Goal: Task Accomplishment & Management: Complete application form

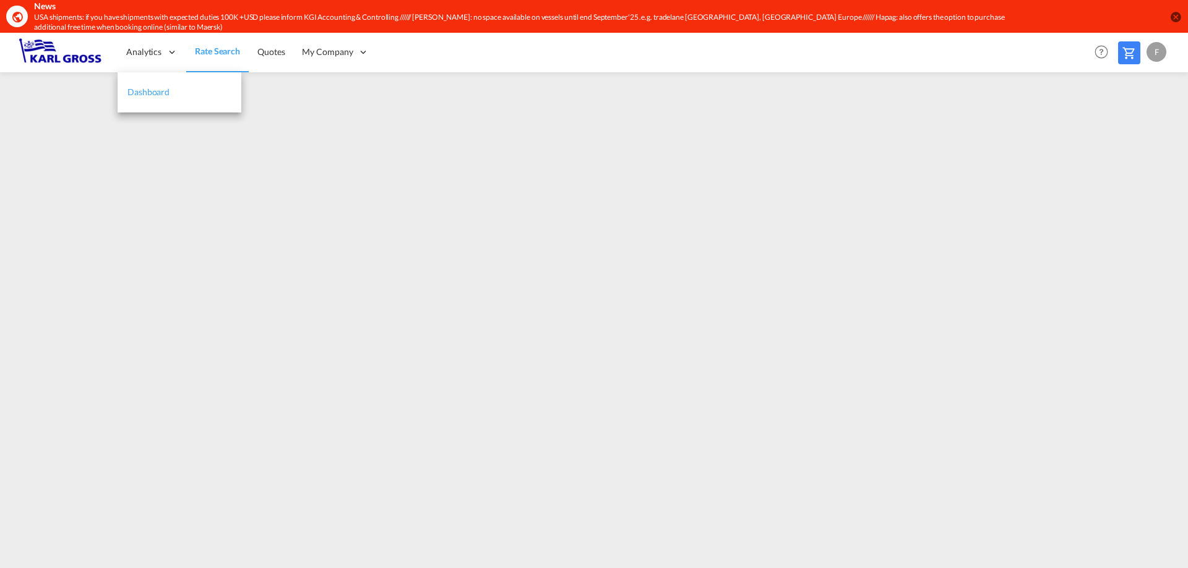
click at [160, 86] on span "Dashboard" at bounding box center [148, 92] width 42 height 12
click at [236, 61] on link "Rate Search" at bounding box center [217, 52] width 62 height 40
click at [221, 45] on span "Rate Search" at bounding box center [217, 51] width 45 height 12
click at [1125, 51] on md-icon at bounding box center [1128, 53] width 15 height 15
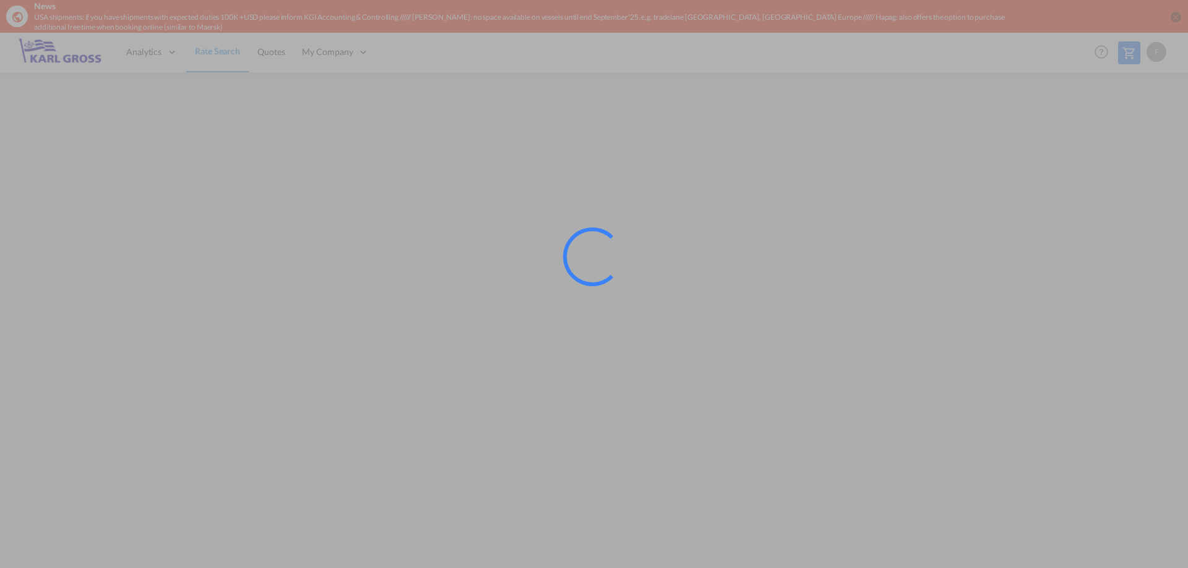
click at [988, 256] on div at bounding box center [594, 284] width 1188 height 568
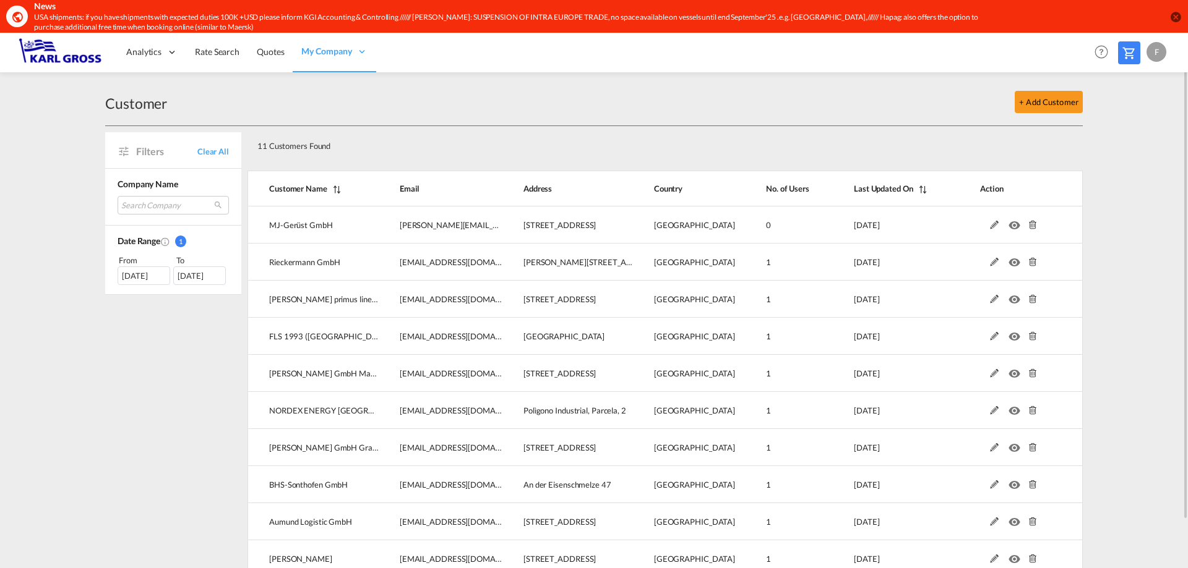
click at [461, 124] on div "Customer + Add Customer" at bounding box center [593, 103] width 977 height 48
click at [512, 125] on div "Customer + Add Customer" at bounding box center [593, 103] width 977 height 48
click at [290, 93] on div "+ Add Customer" at bounding box center [624, 102] width 915 height 22
click at [200, 355] on div "Filters Clear All Company Name Search Company mj-gerüst gmbh rieckermann gmbh […" at bounding box center [176, 367] width 142 height 482
click at [523, 96] on div "+ Add Customer" at bounding box center [624, 102] width 915 height 22
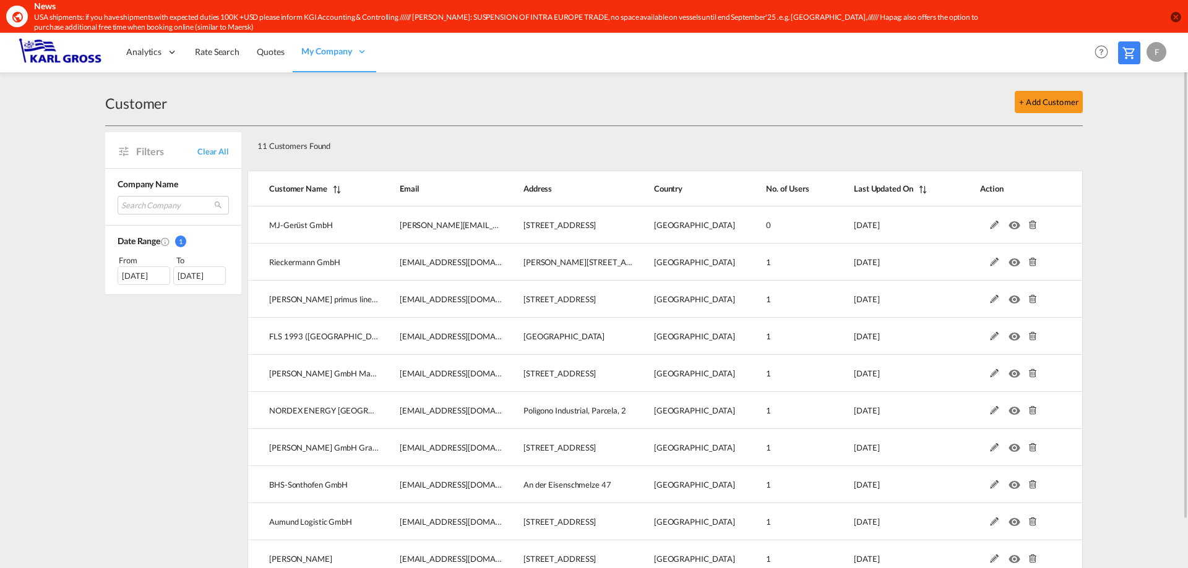
click at [208, 354] on div "Filters Clear All Company Name Search Company mj-gerüst gmbh rieckermann gmbh […" at bounding box center [176, 367] width 142 height 482
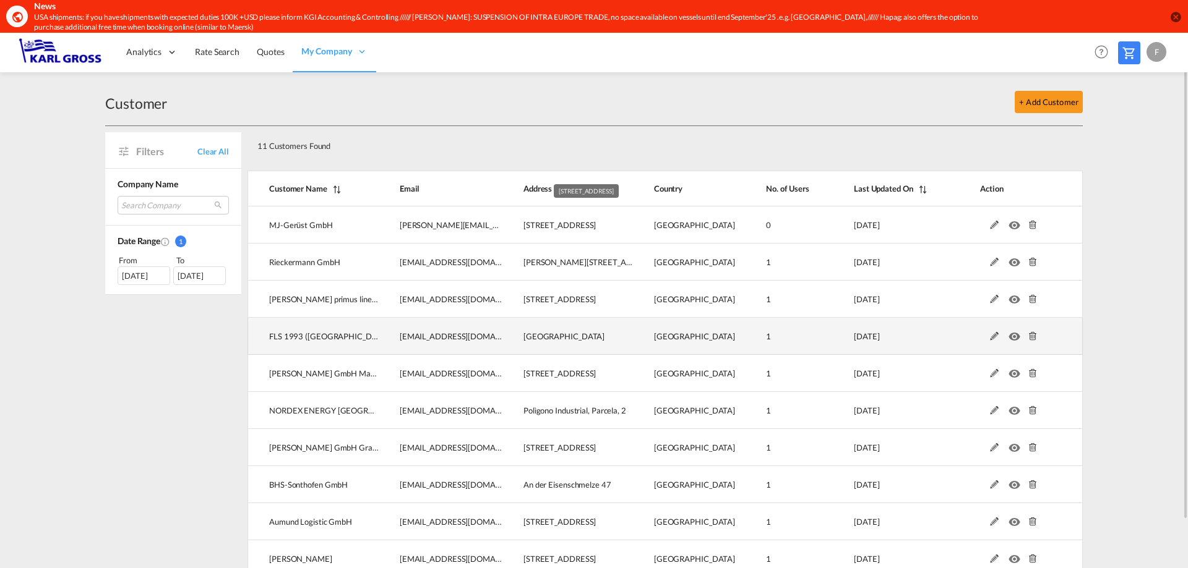
scroll to position [53, 0]
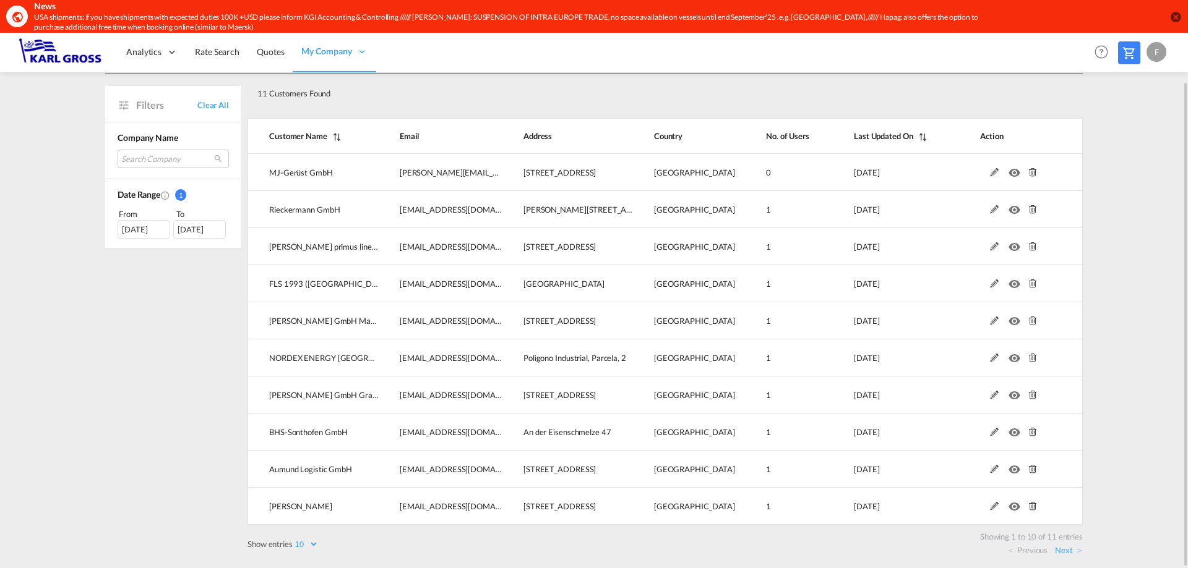
click at [220, 340] on div "Filters Clear All Company Name Search Company mj-gerüst gmbh rieckermann gmbh […" at bounding box center [176, 315] width 142 height 482
click at [200, 45] on link "Rate Search" at bounding box center [217, 52] width 62 height 40
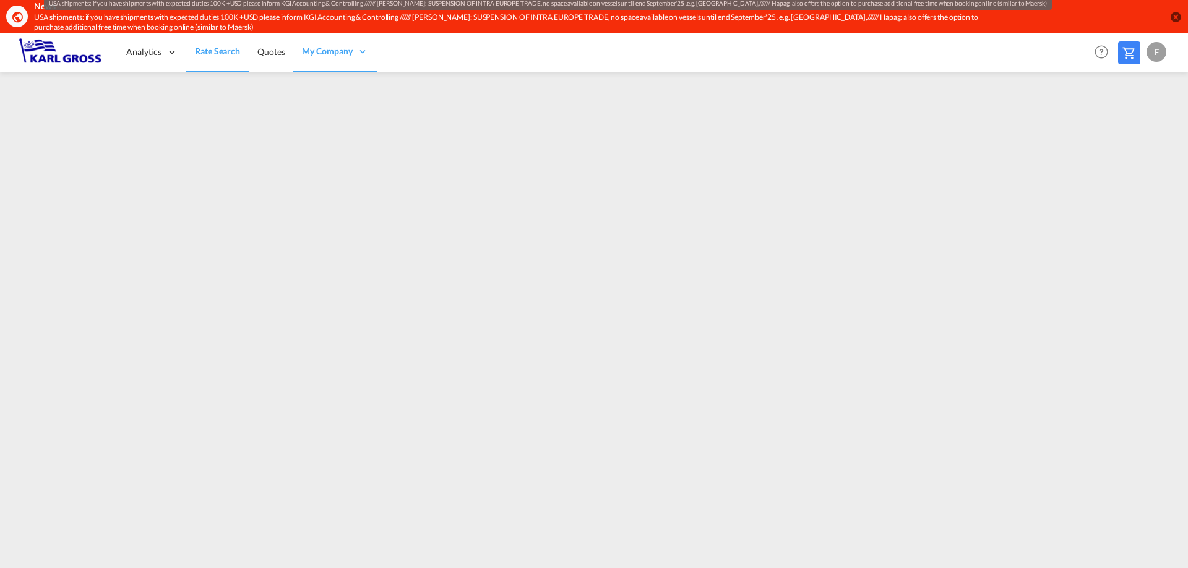
click at [564, 27] on div "USA shipments: if you have shipments with expected duties 100K +USD please info…" at bounding box center [519, 22] width 971 height 21
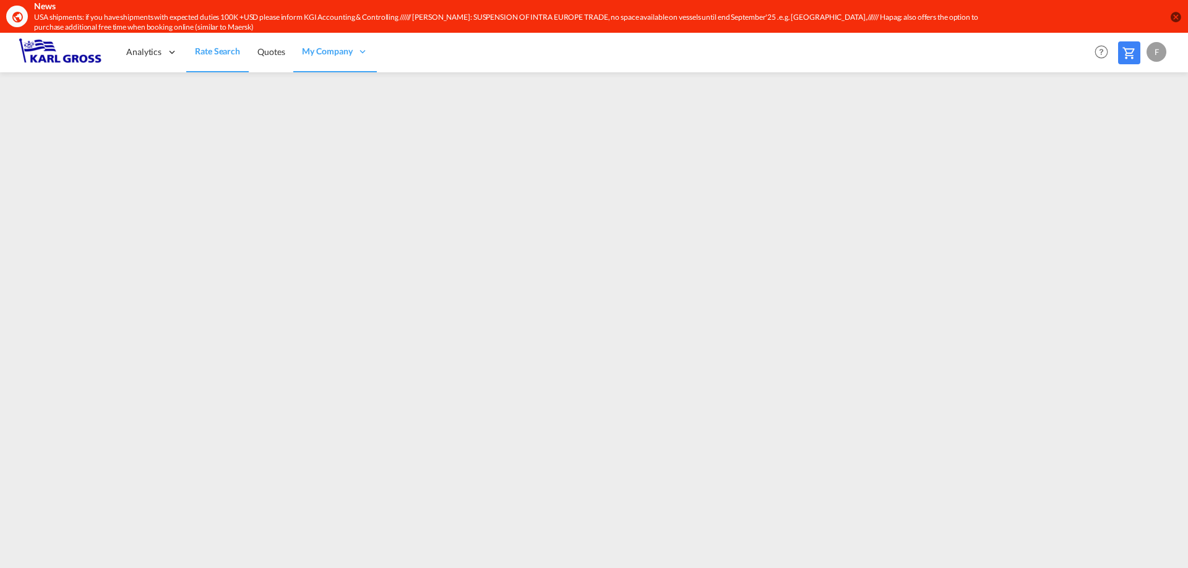
click at [468, 29] on div "USA shipments: if you have shipments with expected duties 100K +USD please info…" at bounding box center [519, 22] width 971 height 21
click at [469, 29] on div "USA shipments: if you have shipments with expected duties 100K +USD please info…" at bounding box center [519, 22] width 971 height 21
click at [664, 28] on div "USA shipments: if you have shipments with expected duties 100K +USD please info…" at bounding box center [519, 22] width 971 height 21
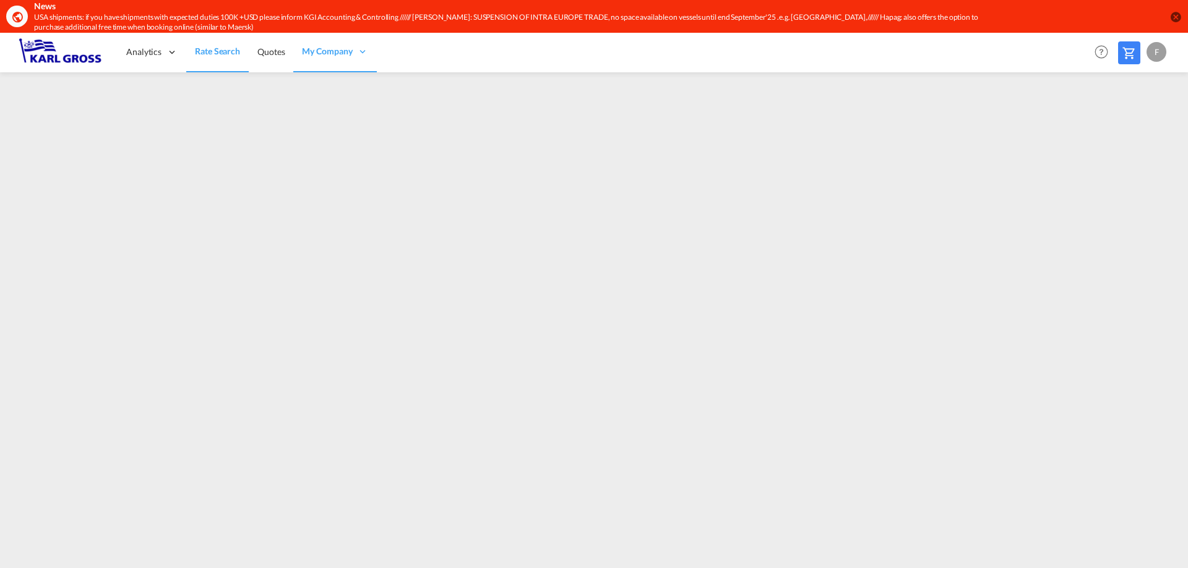
click at [870, 18] on div "USA shipments: if you have shipments with expected duties 100K +USD please info…" at bounding box center [519, 22] width 971 height 21
click at [320, 9] on div "News" at bounding box center [519, 6] width 971 height 12
click at [1180, 17] on md-icon "icon-close-circle" at bounding box center [1175, 17] width 12 height 12
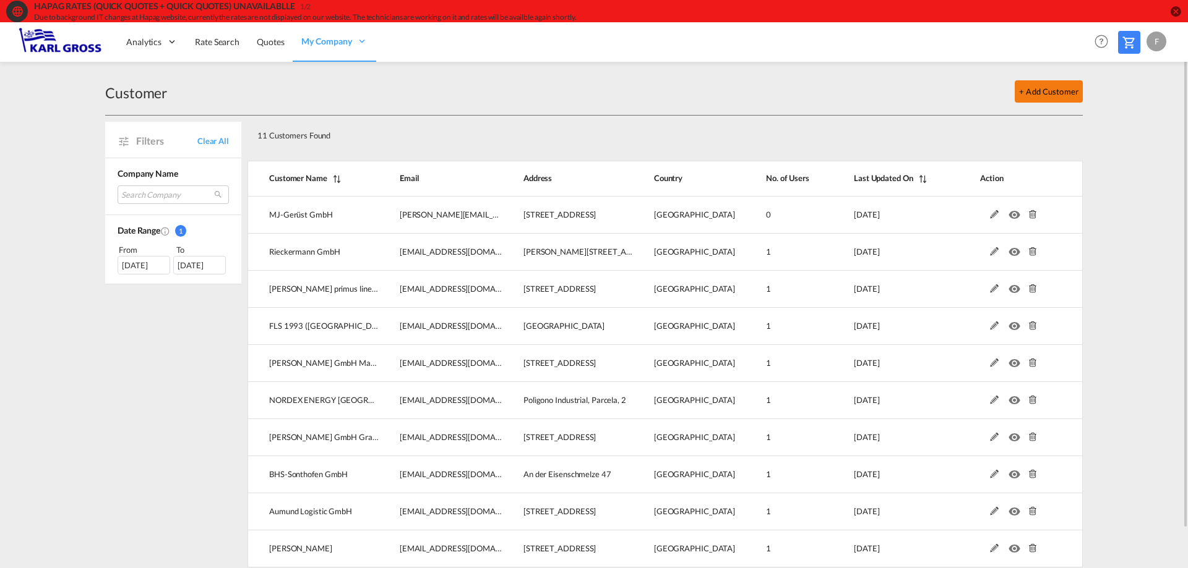
click at [1037, 93] on button "+ Add Customer" at bounding box center [1048, 91] width 68 height 22
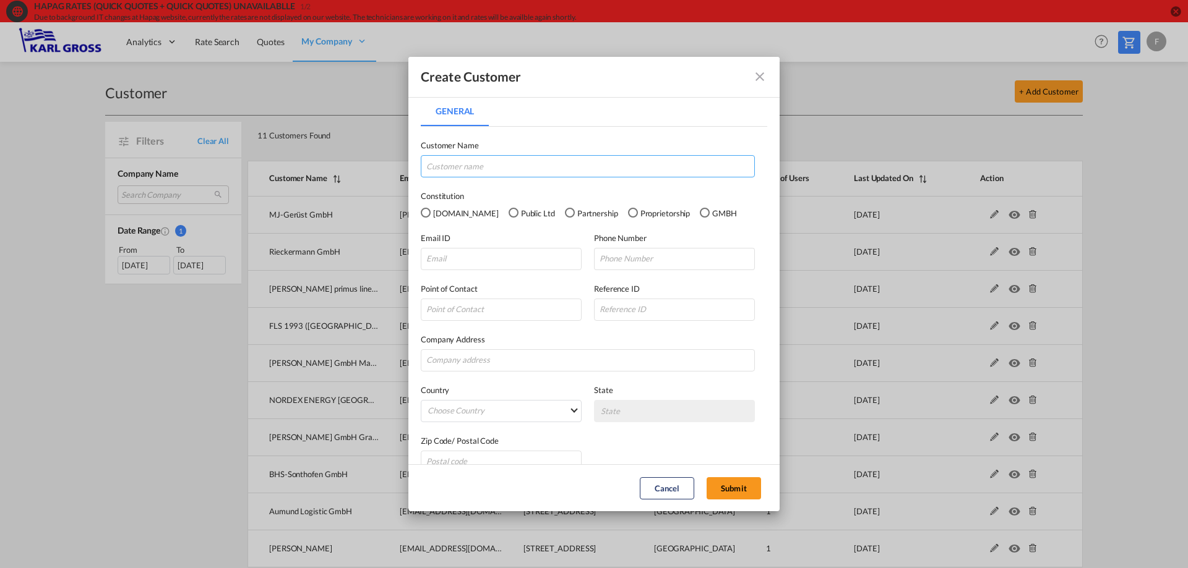
click at [465, 174] on input "General General ..." at bounding box center [588, 166] width 334 height 22
type input "I"
type input "AGC Interpane Architectural Glass GmbH"
click at [700, 210] on div "GMBH" at bounding box center [705, 213] width 10 height 10
click at [425, 257] on input "General General ..." at bounding box center [501, 259] width 161 height 22
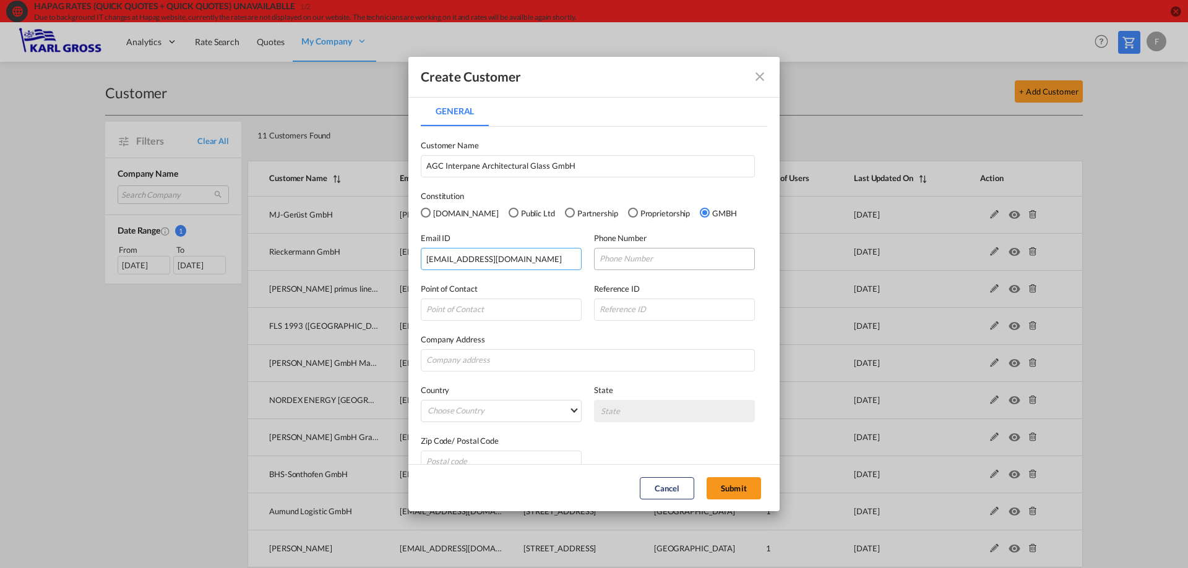
type input "info@agc.com"
type input "05273809179"
type input "Lubov Rempe"
type input "Sohnreystrasse 21"
click at [548, 346] on div "Company Address Sohnreystrasse 21" at bounding box center [594, 352] width 346 height 38
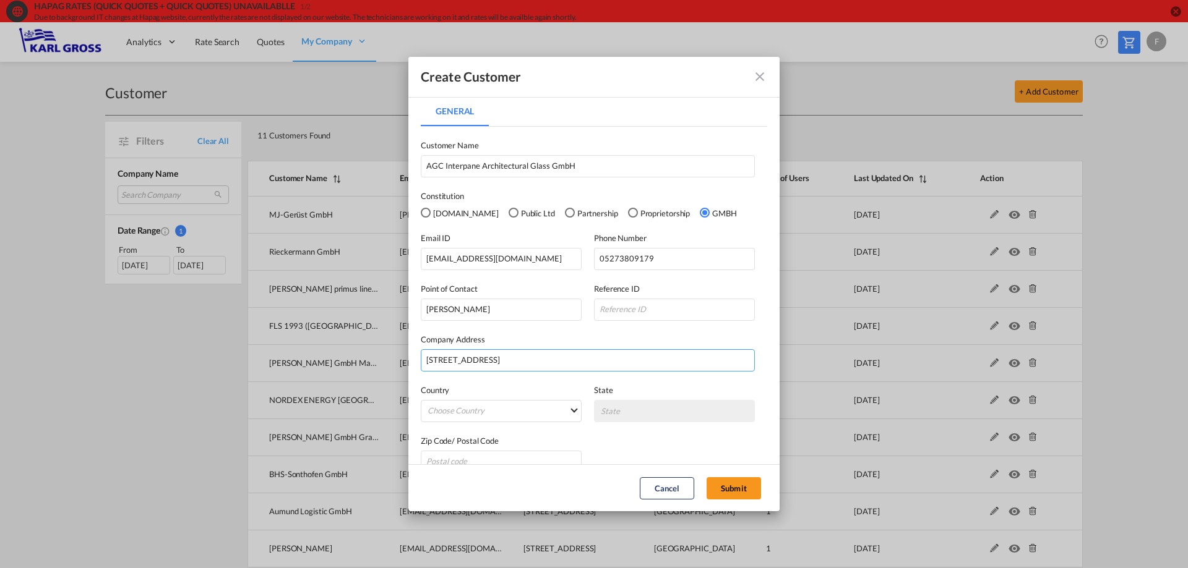
click at [551, 358] on input "Sohnreystrasse 21" at bounding box center [588, 360] width 334 height 22
click at [509, 405] on md-select "Choose Country Afghanistan Albania Algeria American Samoa Andorra Angola Anguil…" at bounding box center [501, 411] width 161 height 22
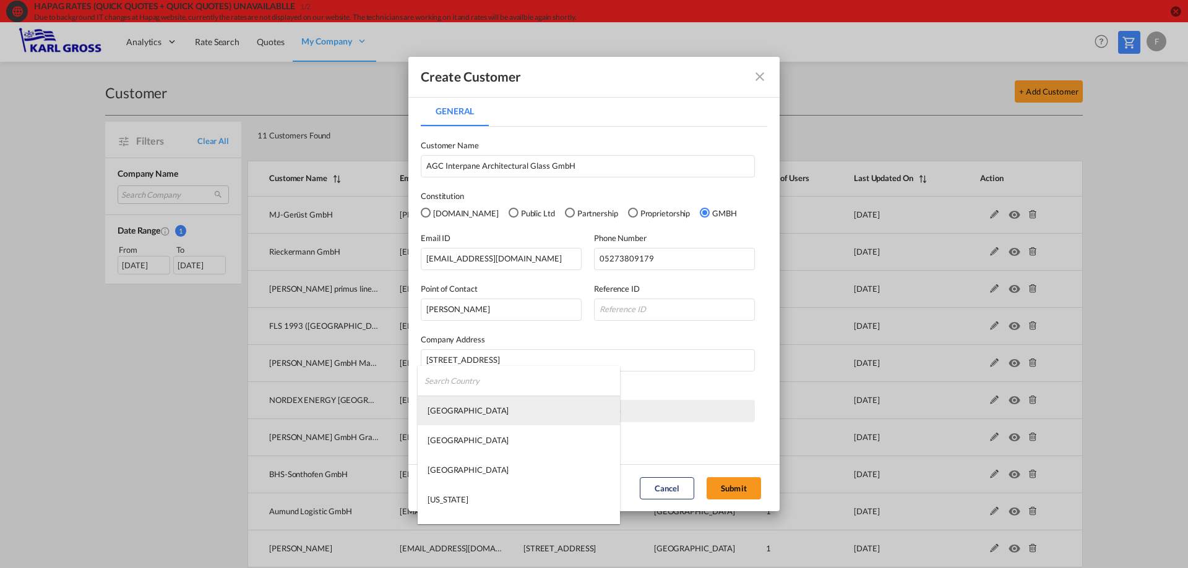
type md-option "Afghanistan"
type md-option "Gabon"
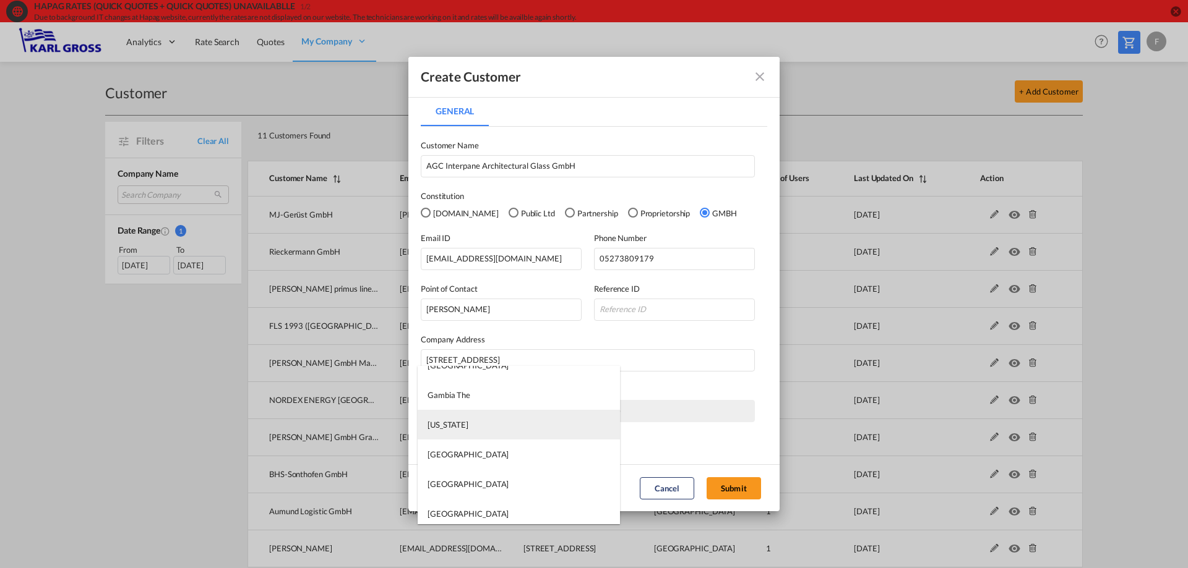
type md-option "Georgia"
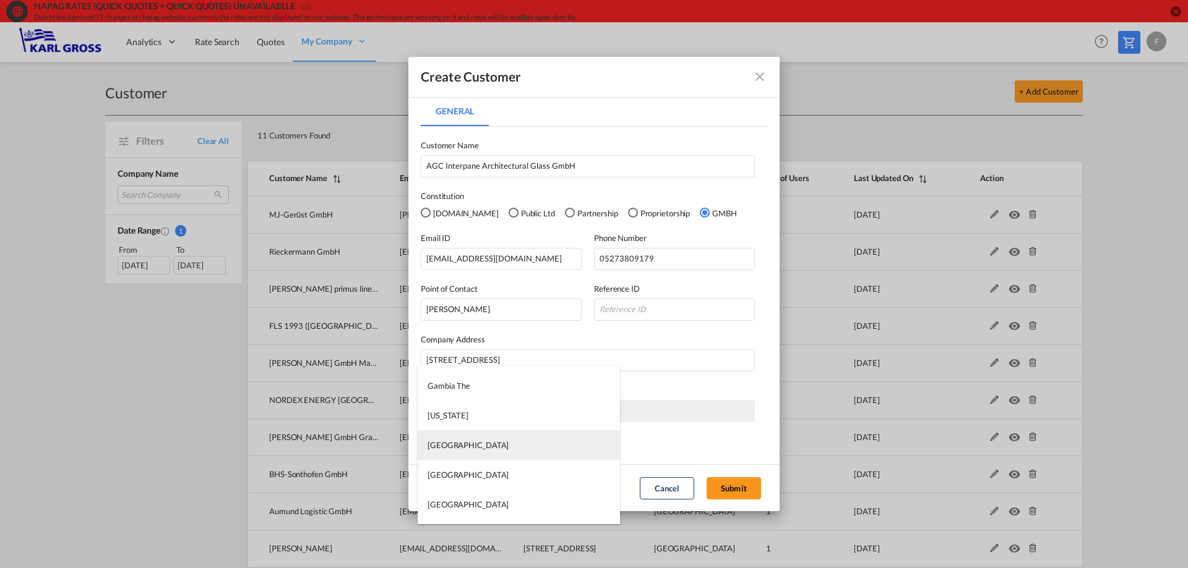
type md-option "[GEOGRAPHIC_DATA]"
click at [441, 455] on md-option "[GEOGRAPHIC_DATA]" at bounding box center [519, 446] width 202 height 30
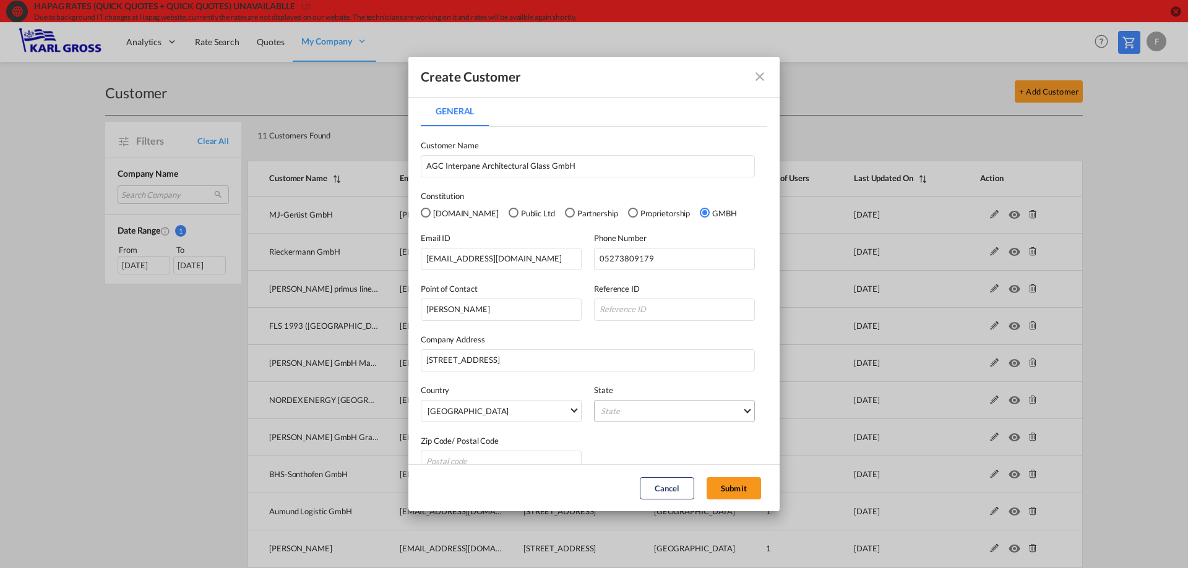
click at [622, 411] on md-select "State Auvergne Baden-Wurttemberg Bavaria Bayern Beilstein Wurtt Berlin Brandenb…" at bounding box center [674, 411] width 161 height 22
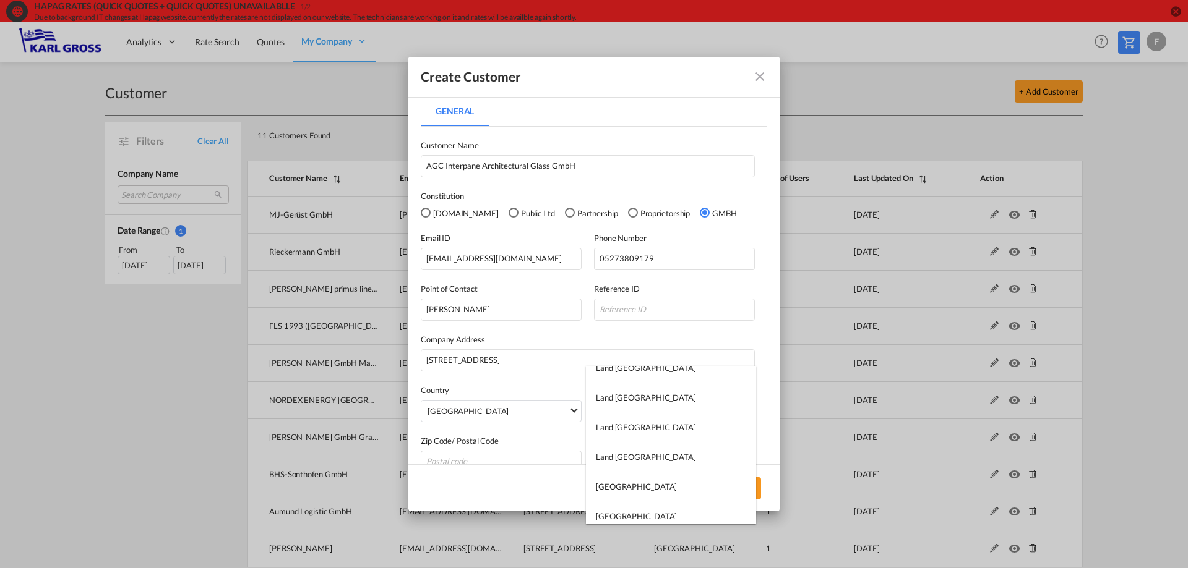
scroll to position [928, 0]
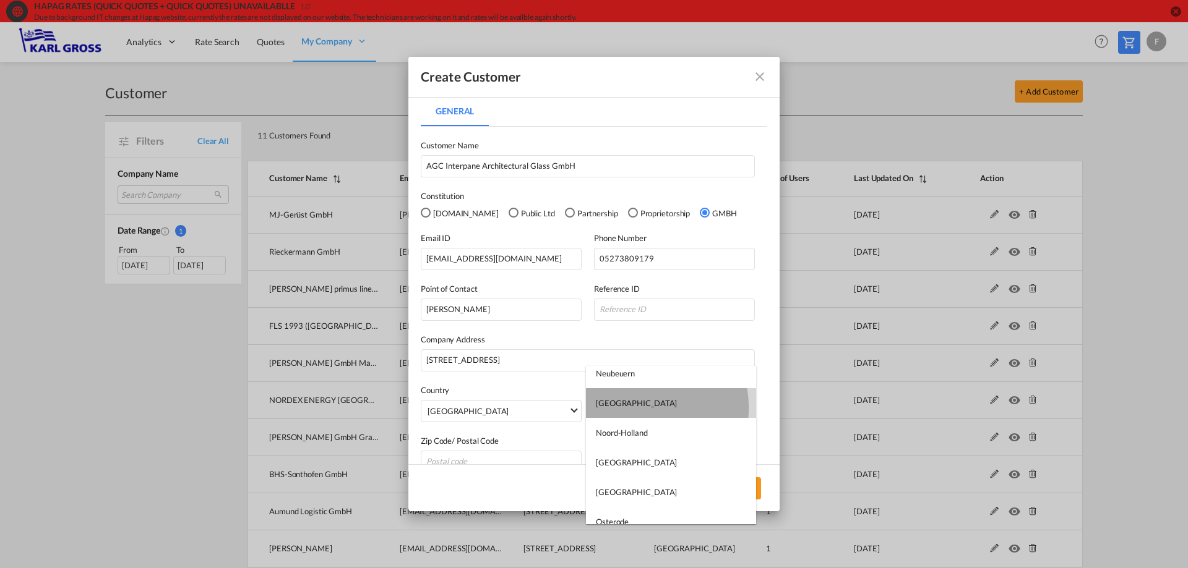
click at [642, 408] on div "Niedersachsen" at bounding box center [636, 403] width 81 height 11
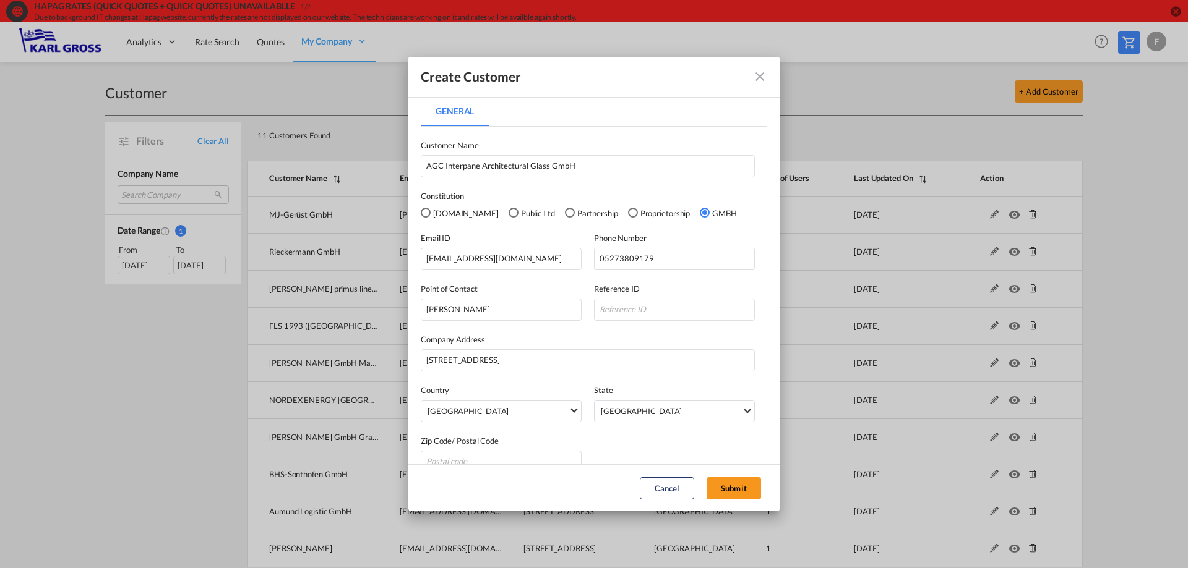
scroll to position [21, 0]
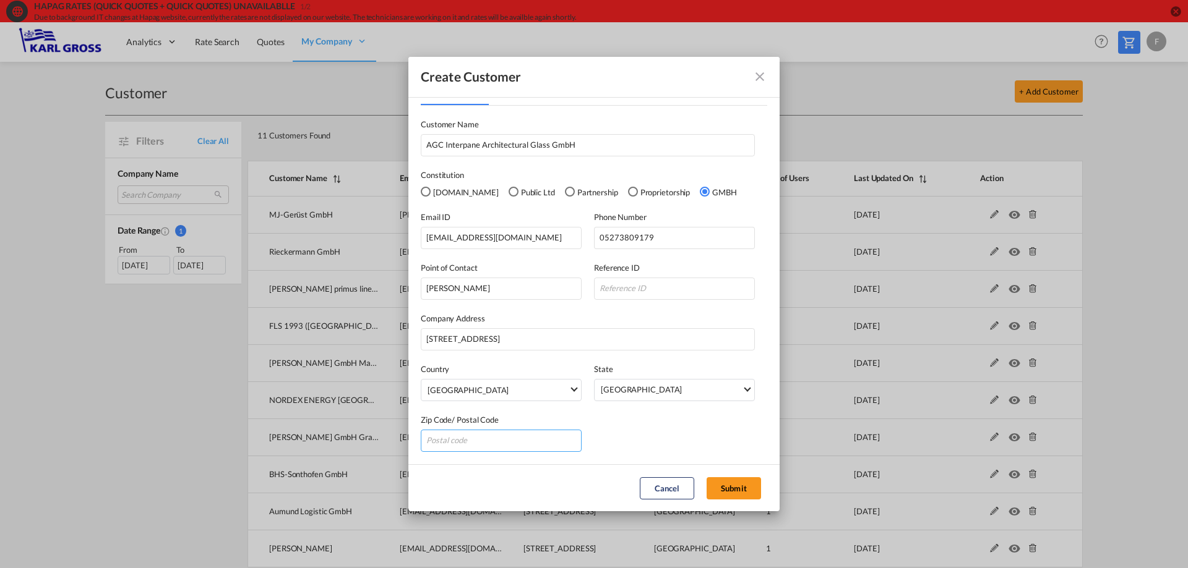
click at [505, 448] on input "General General ..." at bounding box center [501, 441] width 161 height 22
type input "37697"
click at [625, 426] on div "Zip Code/ Postal Code 37697" at bounding box center [594, 426] width 346 height 51
click at [736, 489] on button "Submit" at bounding box center [733, 489] width 54 height 22
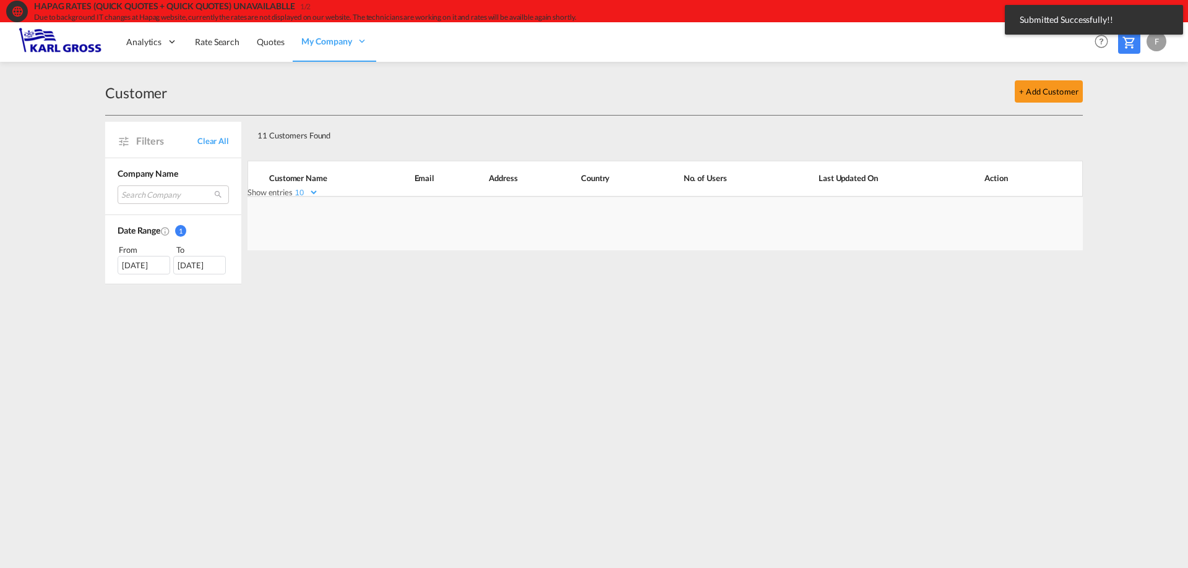
click at [551, 280] on div "11 Customers Found Show entries 10 25 50 100 Search: Customer Name Email Addres…" at bounding box center [664, 200] width 835 height 169
